Goal: Information Seeking & Learning: Learn about a topic

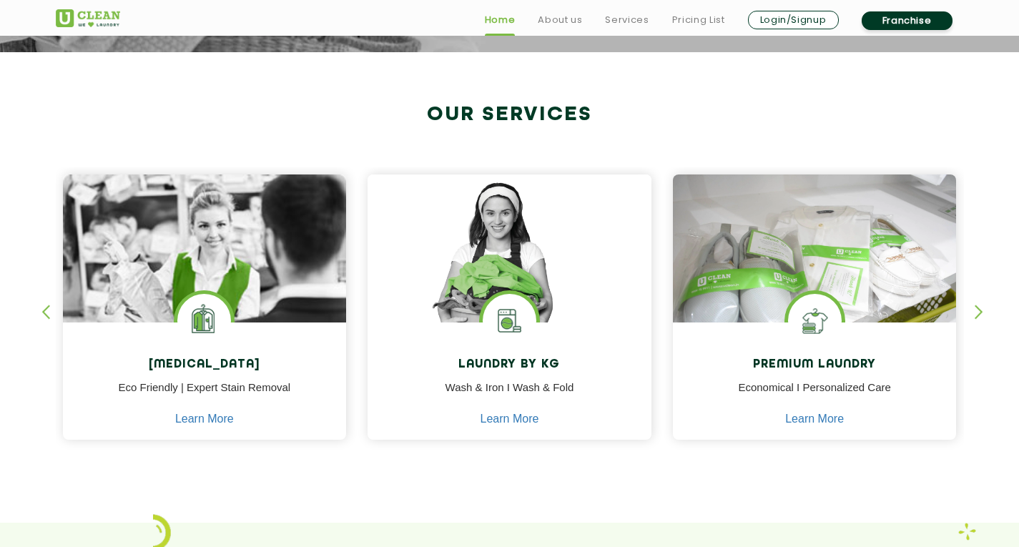
scroll to position [501, 0]
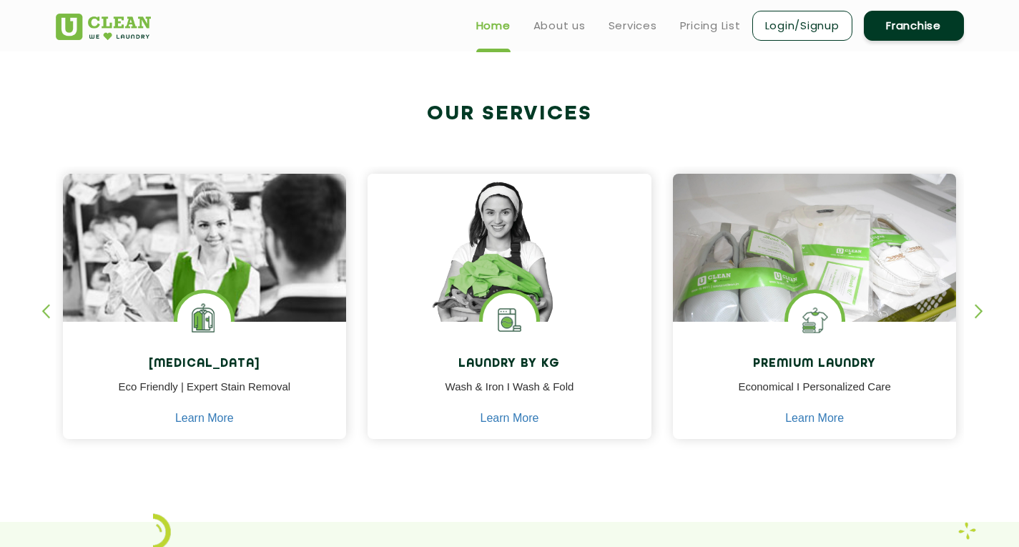
click at [976, 311] on div "button" at bounding box center [985, 323] width 21 height 39
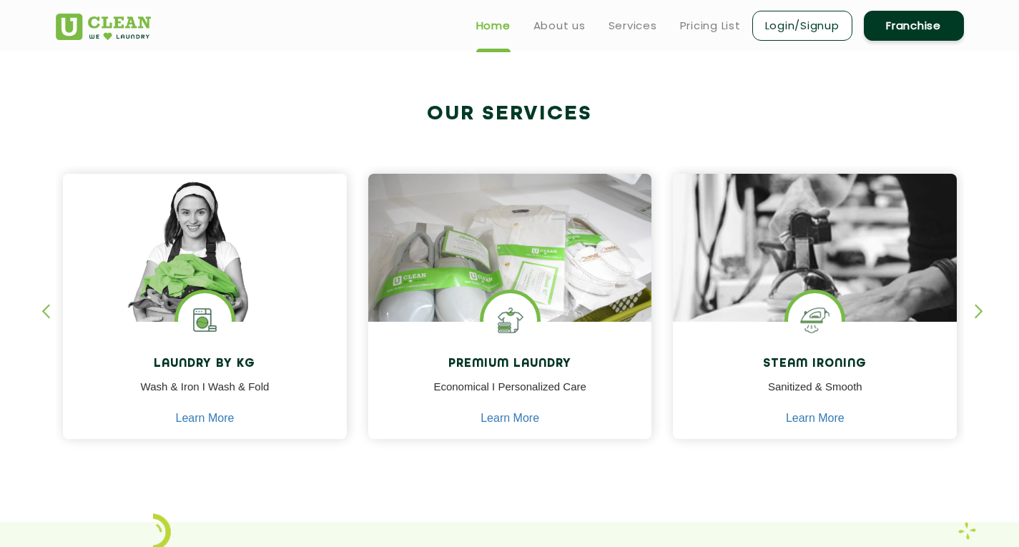
click at [976, 311] on div "button" at bounding box center [985, 323] width 21 height 39
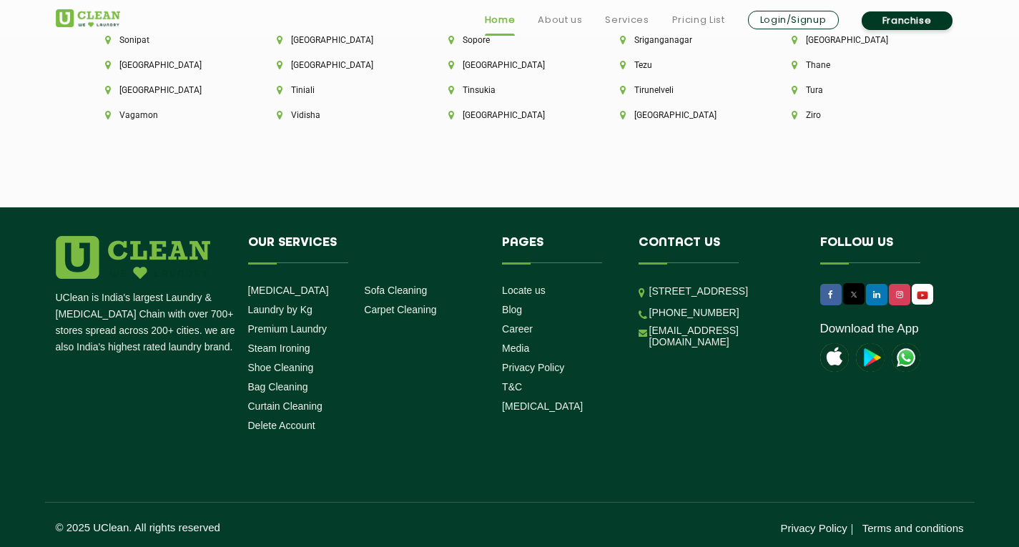
scroll to position [4030, 0]
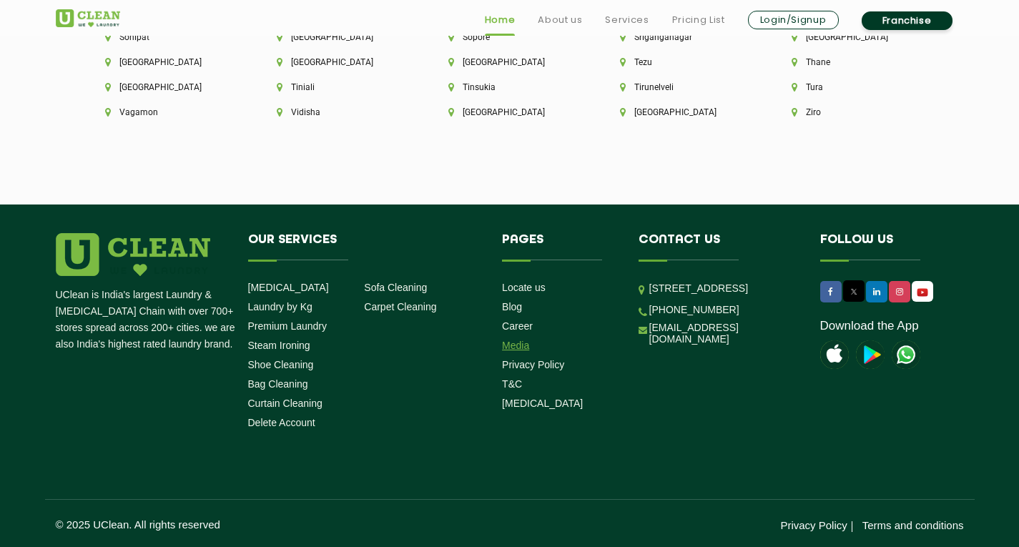
click at [507, 351] on link "Media" at bounding box center [515, 345] width 27 height 11
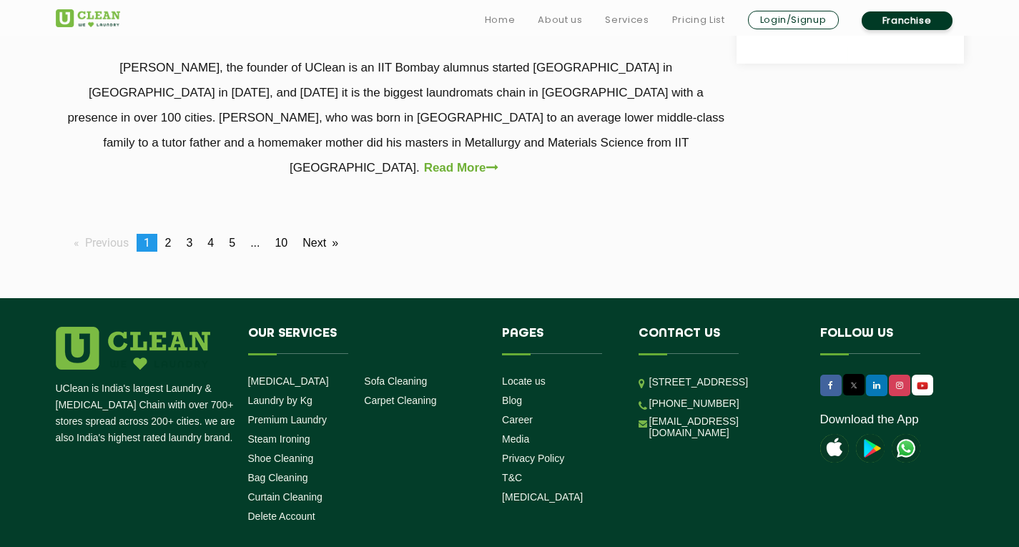
scroll to position [1359, 0]
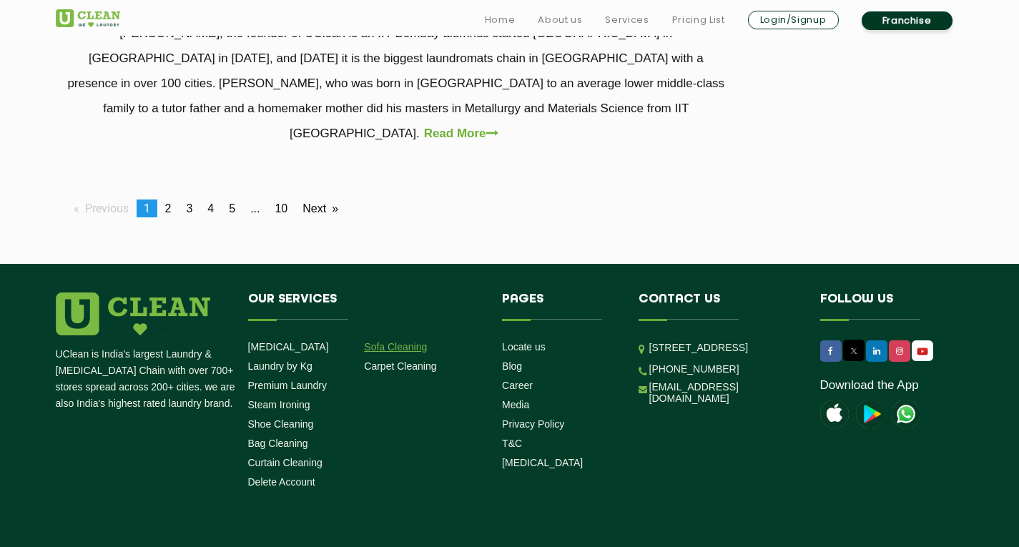
click at [416, 341] on link "Sofa Cleaning" at bounding box center [395, 346] width 63 height 11
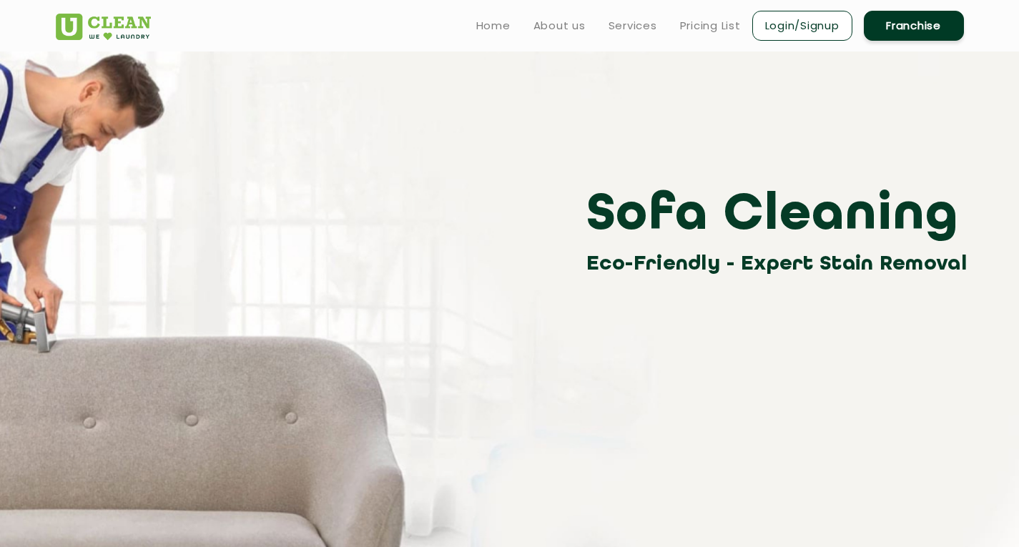
click at [445, 213] on div "Sofa Cleaning Eco-Friendly - Expert Stain Removal" at bounding box center [510, 232] width 930 height 97
click at [86, 31] on img at bounding box center [103, 27] width 95 height 26
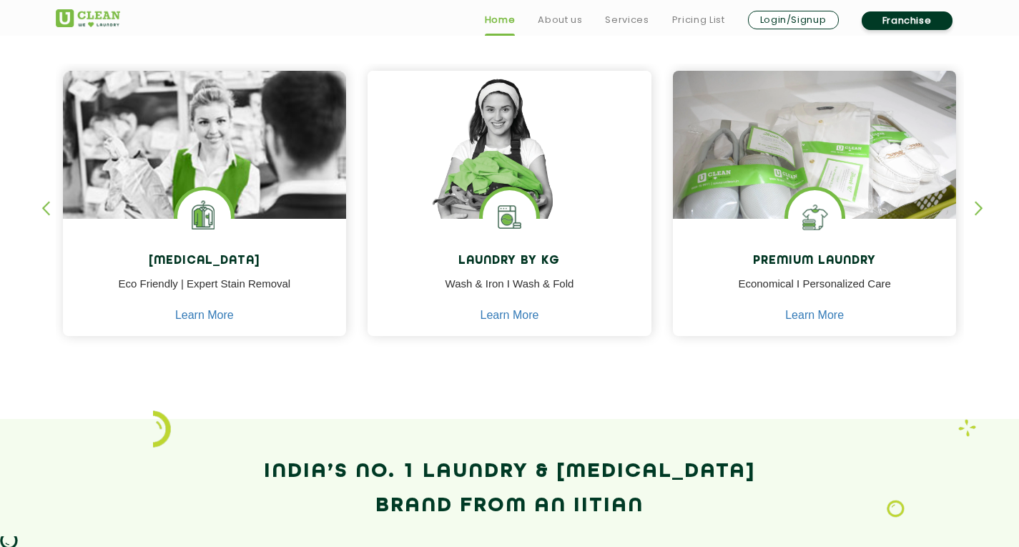
scroll to position [604, 0]
click at [32, 336] on section "Our Services Dry Cleaning Eco Friendly | Expert Stain Removal Learn More Dry Cl…" at bounding box center [509, 183] width 1019 height 471
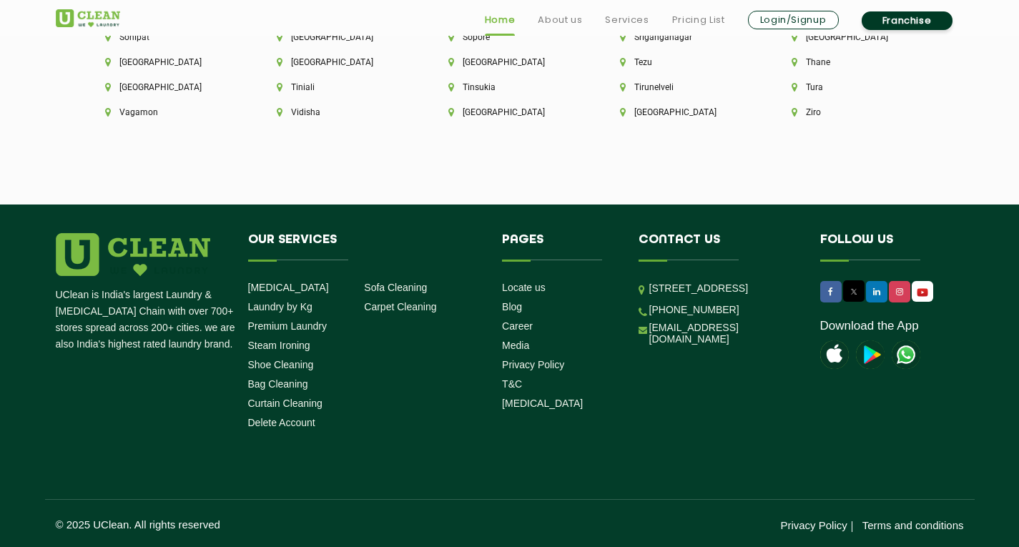
scroll to position [4040, 0]
click at [294, 329] on link "Premium Laundry" at bounding box center [287, 325] width 79 height 11
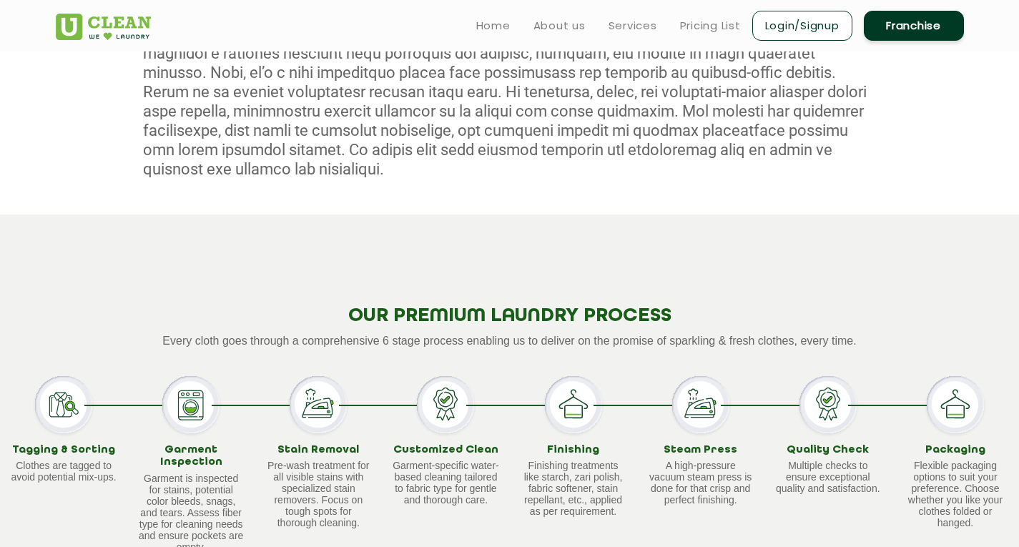
scroll to position [654, 0]
